Goal: Understand process/instructions: Learn how to perform a task or action

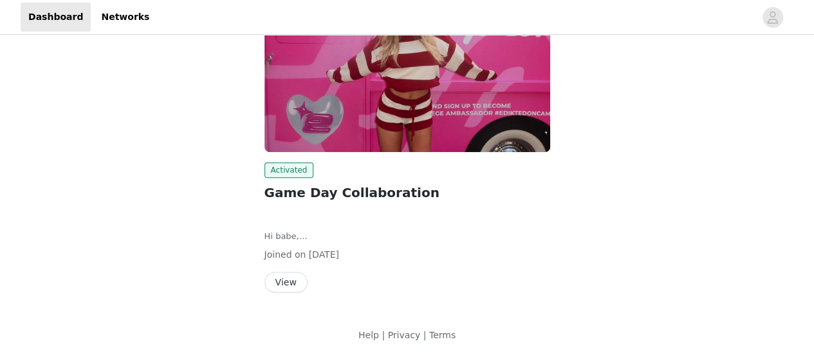
scroll to position [268, 0]
click at [298, 284] on button "View" at bounding box center [286, 281] width 43 height 21
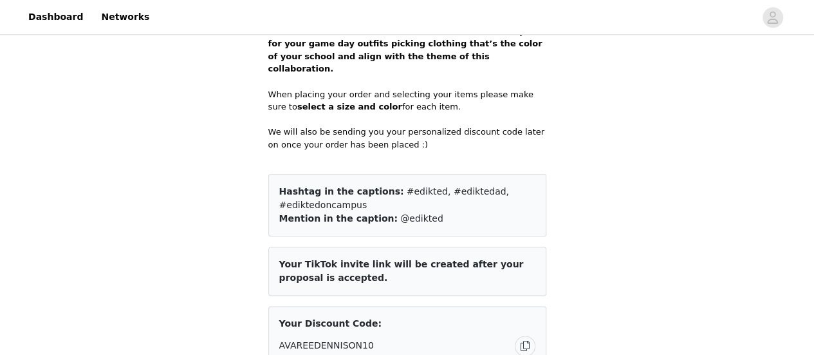
scroll to position [450, 0]
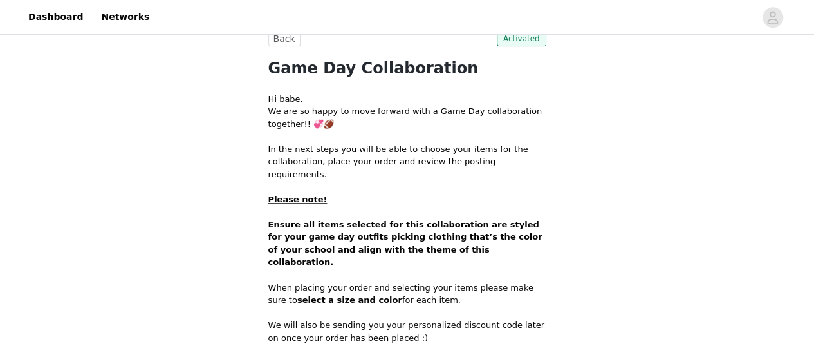
drag, startPoint x: 345, startPoint y: 226, endPoint x: 548, endPoint y: 239, distance: 203.8
click at [513, 239] on p "Ensure all items selected for this collaboration are styled for your game day o…" at bounding box center [407, 243] width 278 height 50
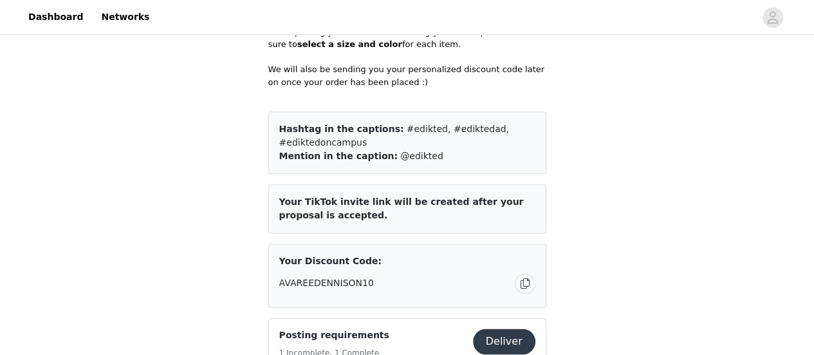
scroll to position [708, 0]
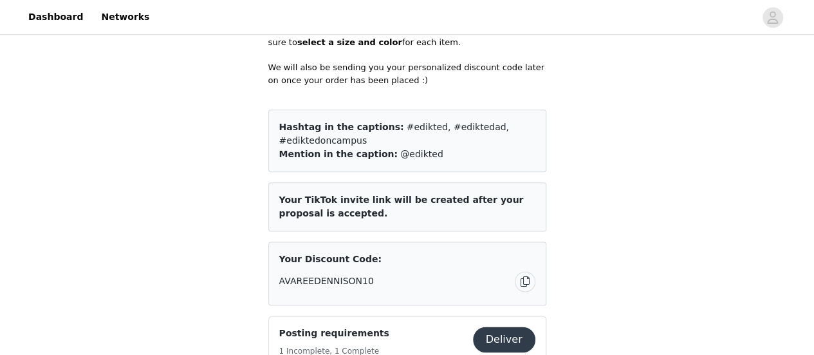
click at [507, 315] on div "Posting requirements 1 Incomplete, 1 Complete Deliver Tiktok Video (2) IG story…" at bounding box center [407, 357] width 278 height 84
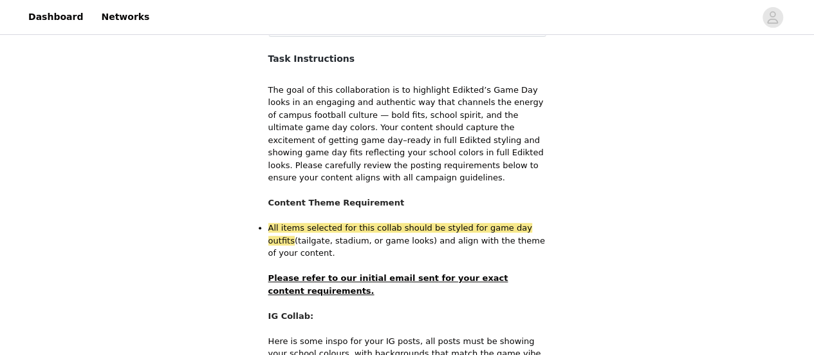
scroll to position [322, 0]
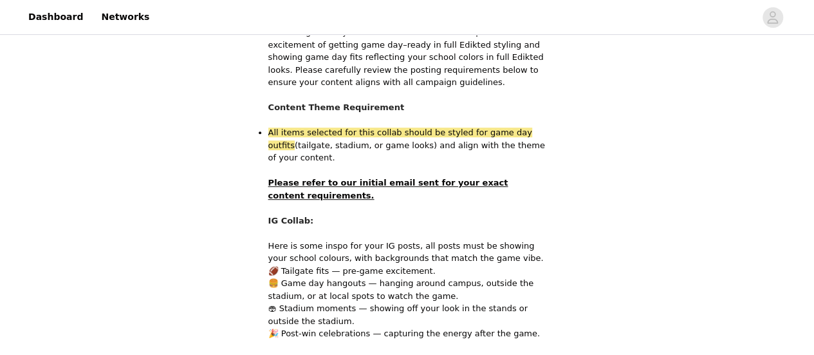
scroll to position [386, 0]
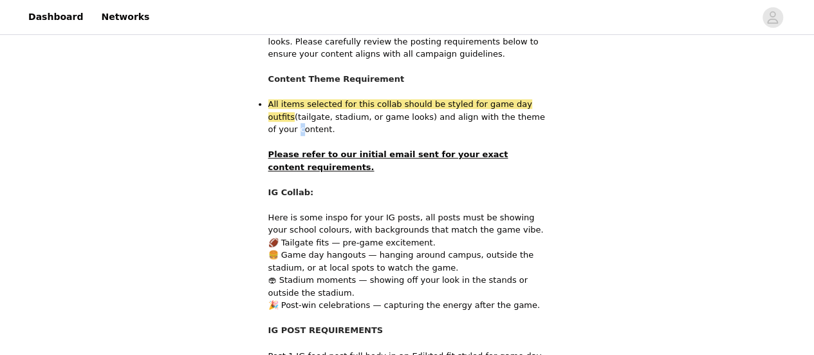
drag, startPoint x: 502, startPoint y: 107, endPoint x: 232, endPoint y: 110, distance: 270.3
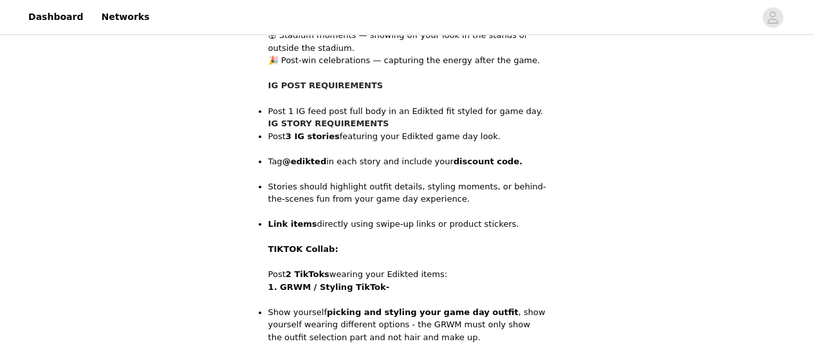
scroll to position [772, 0]
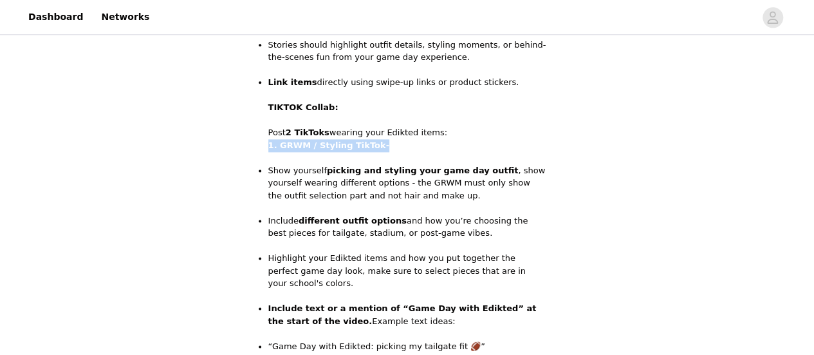
drag, startPoint x: 385, startPoint y: 129, endPoint x: 255, endPoint y: 131, distance: 130.0
click at [255, 131] on section "Back All content must include the following information in your caption as well…" at bounding box center [407, 323] width 309 height 2003
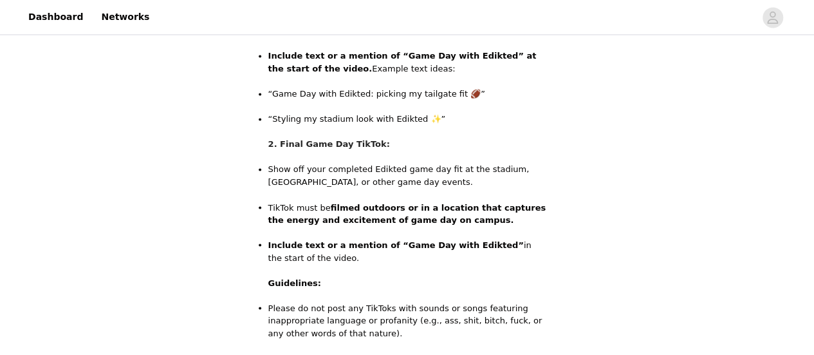
scroll to position [1030, 0]
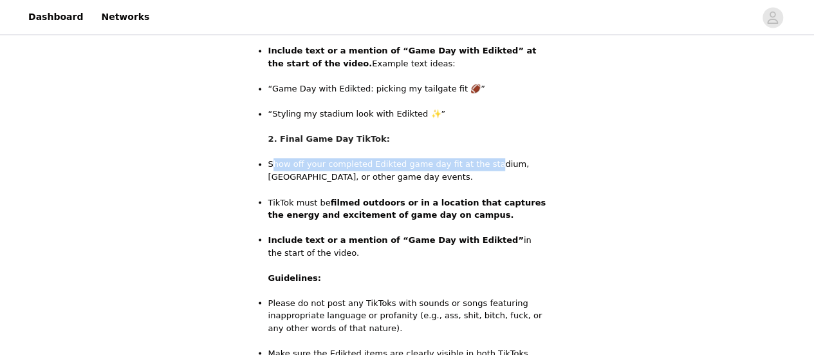
drag, startPoint x: 275, startPoint y: 136, endPoint x: 476, endPoint y: 138, distance: 200.2
click at [476, 158] on p "Show off your completed Edikted game day fit at the stadium, [GEOGRAPHIC_DATA],…" at bounding box center [407, 177] width 278 height 38
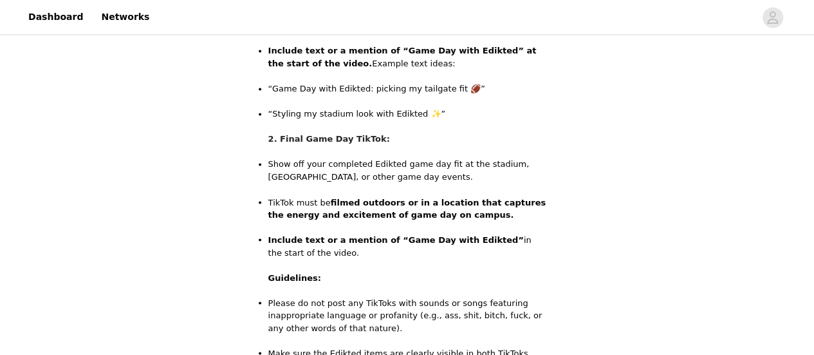
click at [427, 158] on p "Show off your completed Edikted game day fit at the stadium, [GEOGRAPHIC_DATA],…" at bounding box center [407, 177] width 278 height 38
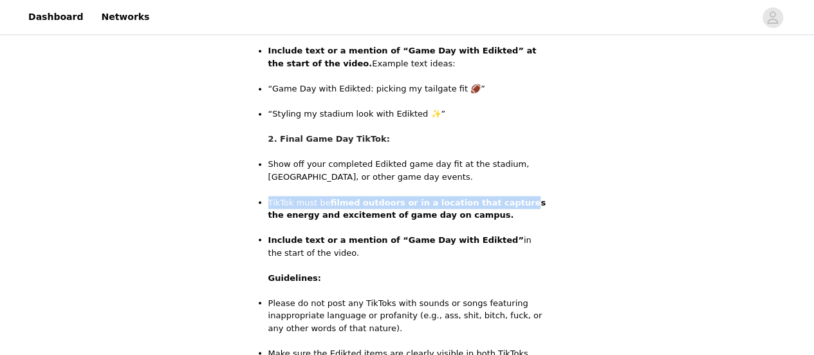
drag, startPoint x: 264, startPoint y: 176, endPoint x: 497, endPoint y: 174, distance: 233.0
click at [497, 174] on section "Back All content must include the following information in your caption as well…" at bounding box center [407, 65] width 309 height 2003
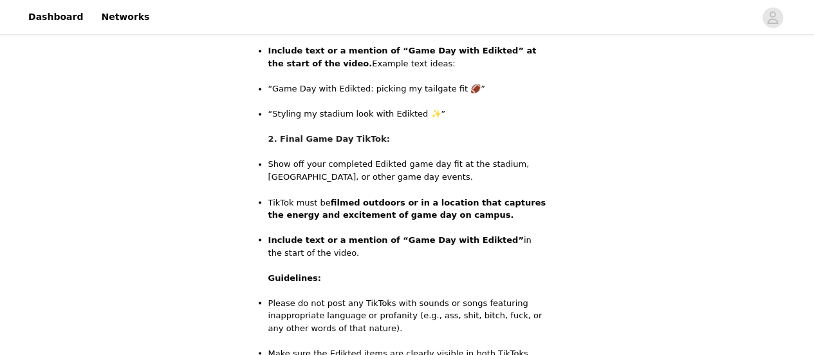
click at [526, 199] on p "TikTok must be filmed outdoors or in a location that captures the energy and ex…" at bounding box center [407, 215] width 278 height 38
drag, startPoint x: 266, startPoint y: 138, endPoint x: 507, endPoint y: 227, distance: 256.8
click at [507, 227] on section "Back All content must include the following information in your caption as well…" at bounding box center [407, 65] width 309 height 2003
copy ul "Show off your completed Edikted game day fit at the stadium, [GEOGRAPHIC_DATA],…"
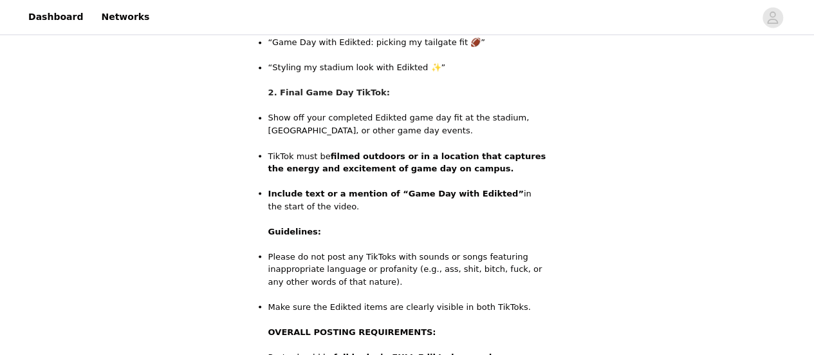
scroll to position [1158, 0]
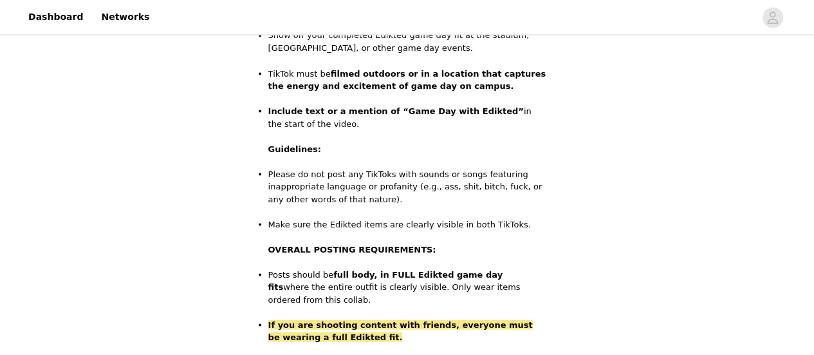
click at [532, 173] on p "Please do not post any TikToks with sounds or songs featuring inappropriate lan…" at bounding box center [407, 192] width 278 height 50
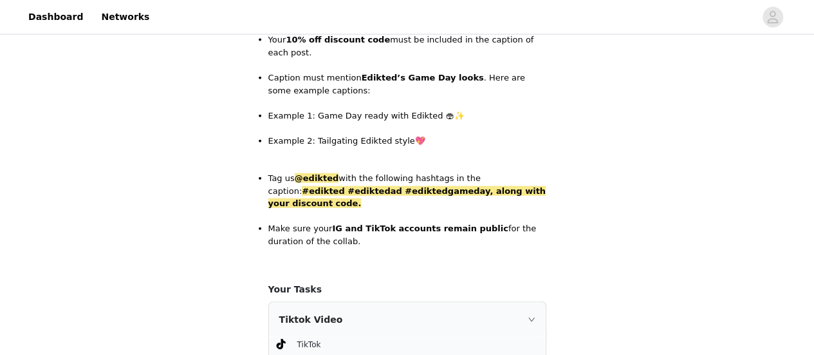
scroll to position [1676, 0]
